Goal: Task Accomplishment & Management: Manage account settings

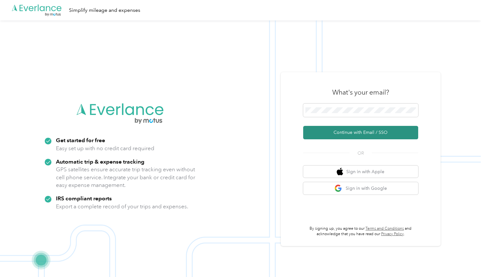
click at [379, 129] on button "Continue with Email / SSO" at bounding box center [360, 132] width 115 height 13
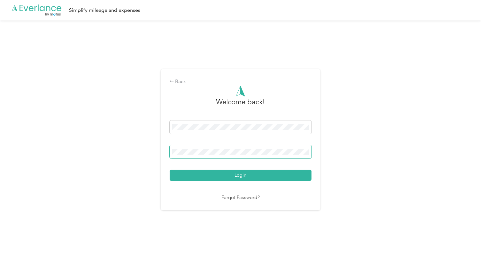
click at [185, 154] on body ".cls-1 { fill: #00adee; } .cls-2 { fill: #fff; } .cls-3 { fill: #707372; } .cls…" at bounding box center [240, 132] width 481 height 264
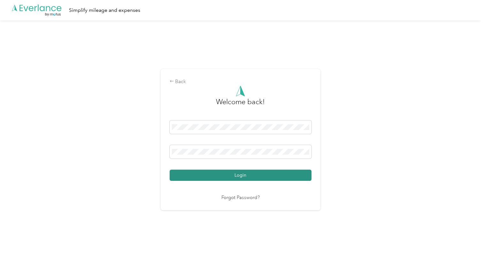
click at [225, 180] on button "Login" at bounding box center [241, 175] width 142 height 11
